Goal: Information Seeking & Learning: Learn about a topic

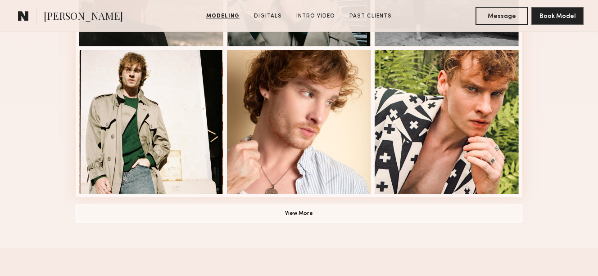
scroll to position [661, 0]
